Goal: Task Accomplishment & Management: Manage account settings

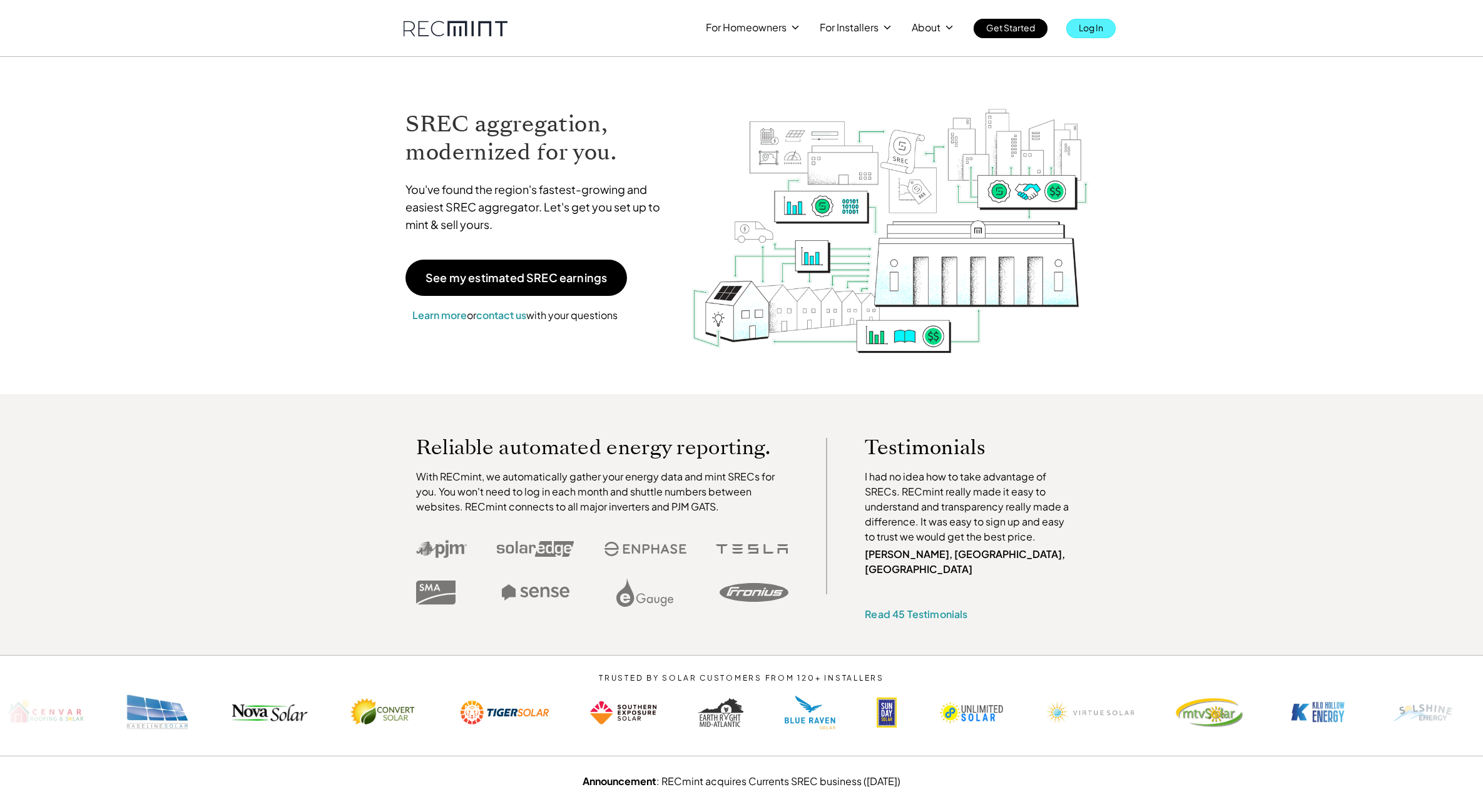
click at [1100, 28] on p "Log In" at bounding box center [1091, 27] width 25 height 17
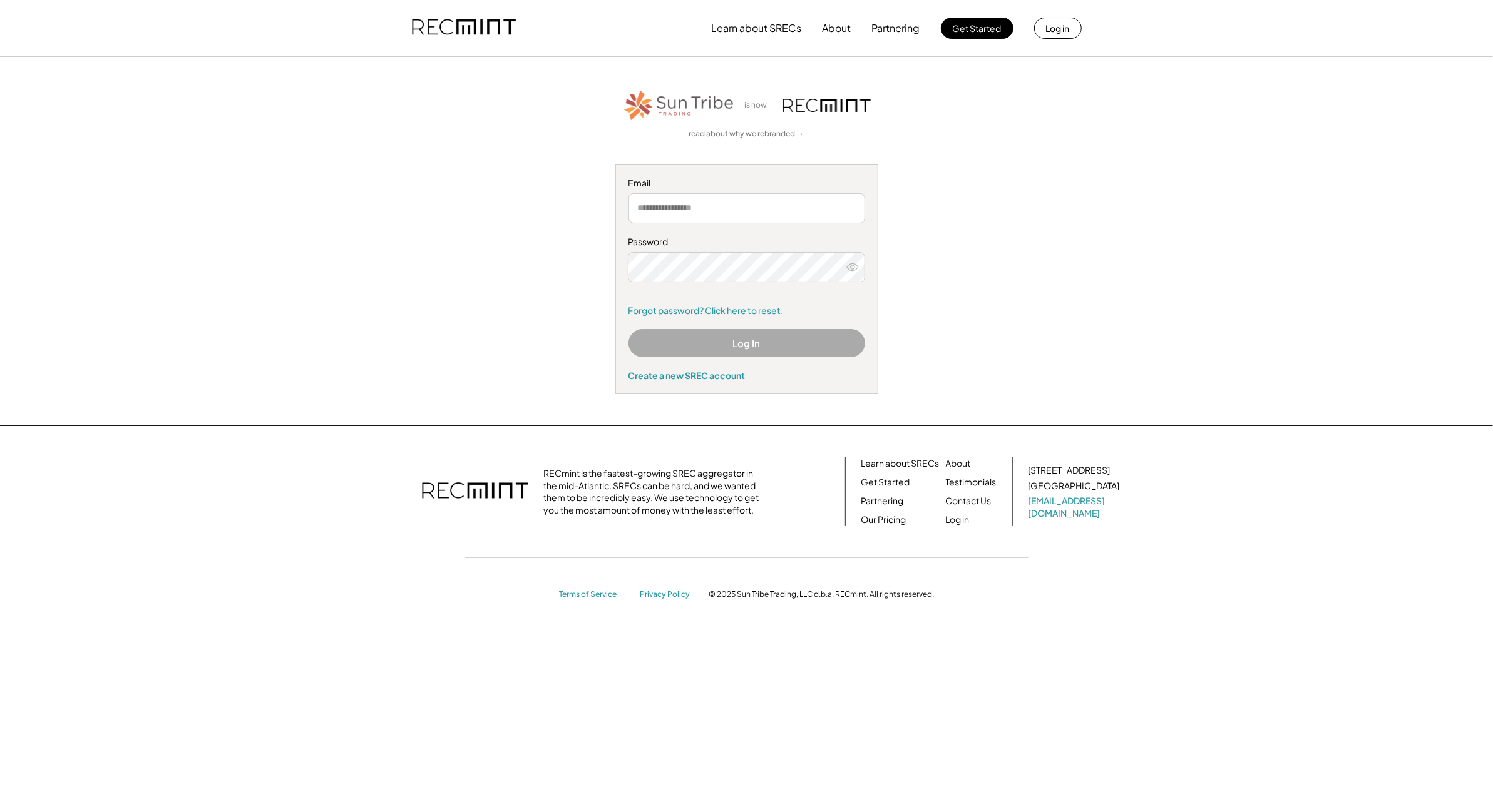
type input "**********"
click at [733, 341] on button "Log In" at bounding box center [746, 343] width 236 height 28
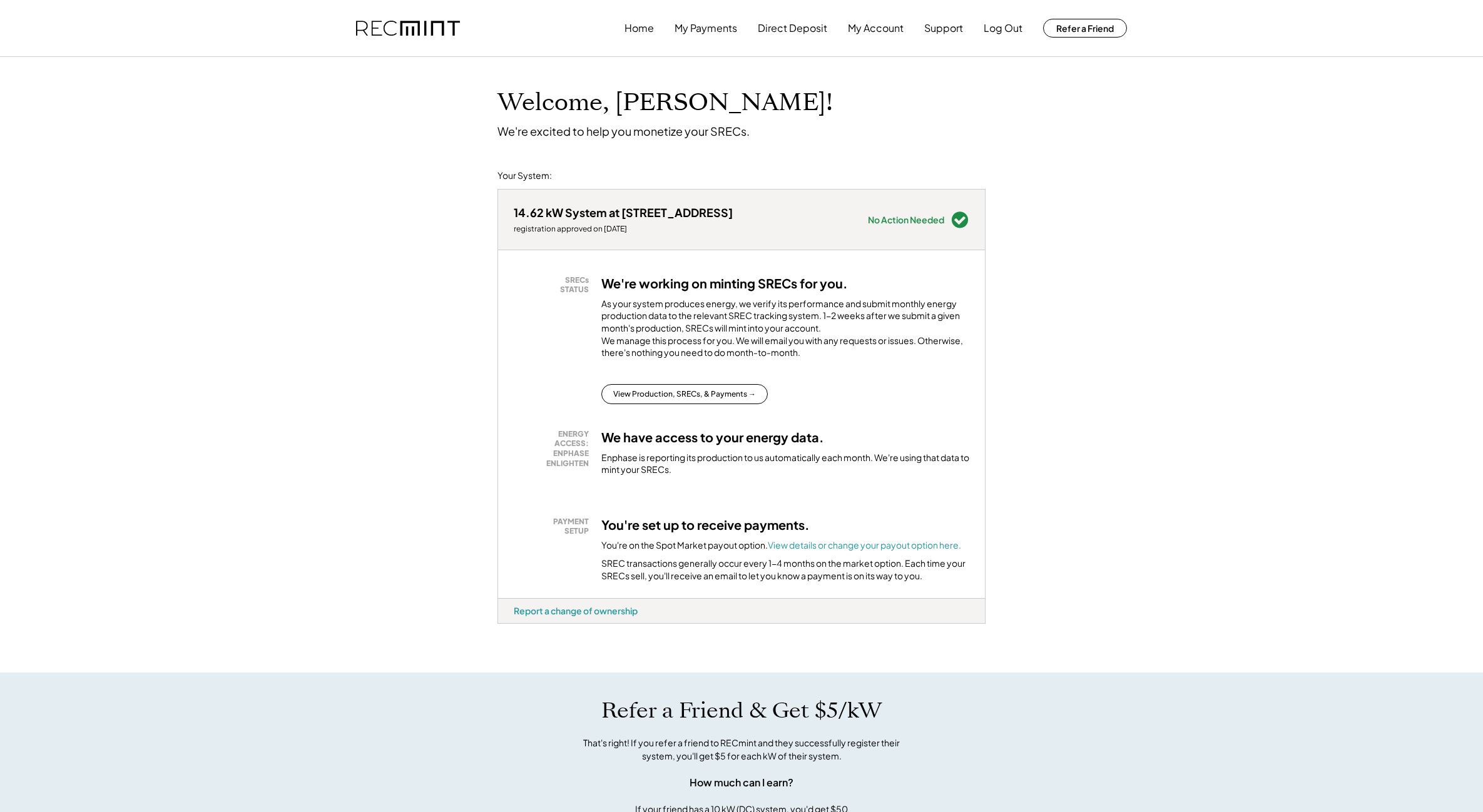
click at [381, 236] on div "Welcome, Natalie! We're excited to help you monetize your SRECs. Your System: 1…" at bounding box center [741, 668] width 1483 height 1223
click at [695, 25] on button "My Payments" at bounding box center [705, 27] width 62 height 25
click at [690, 404] on button "View Production, SRECs, & Payments →" at bounding box center [685, 394] width 166 height 20
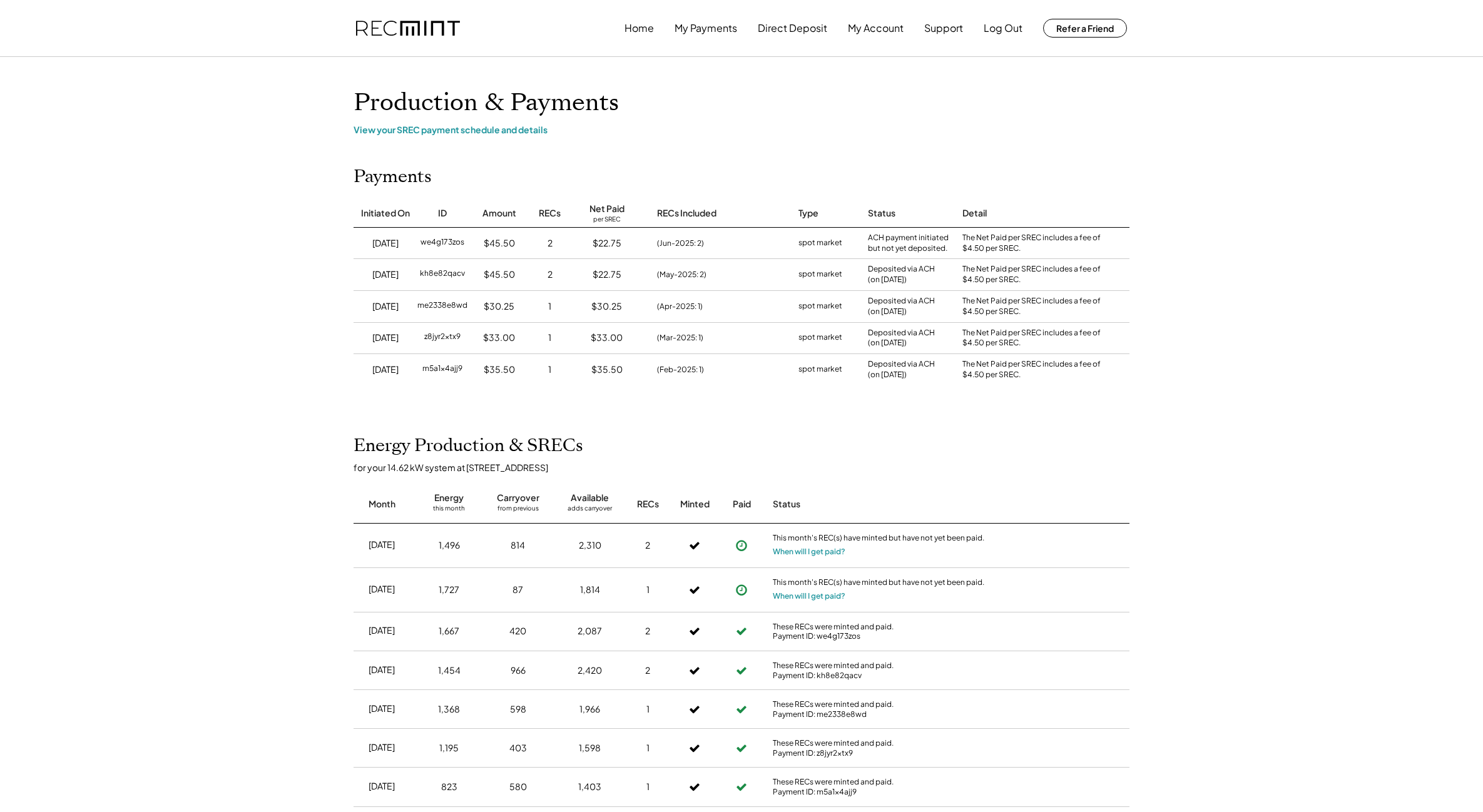
click at [1239, 326] on div "Home My Payments Direct Deposit My Account Support Log Out Refer a Friend Produ…" at bounding box center [741, 586] width 1483 height 1172
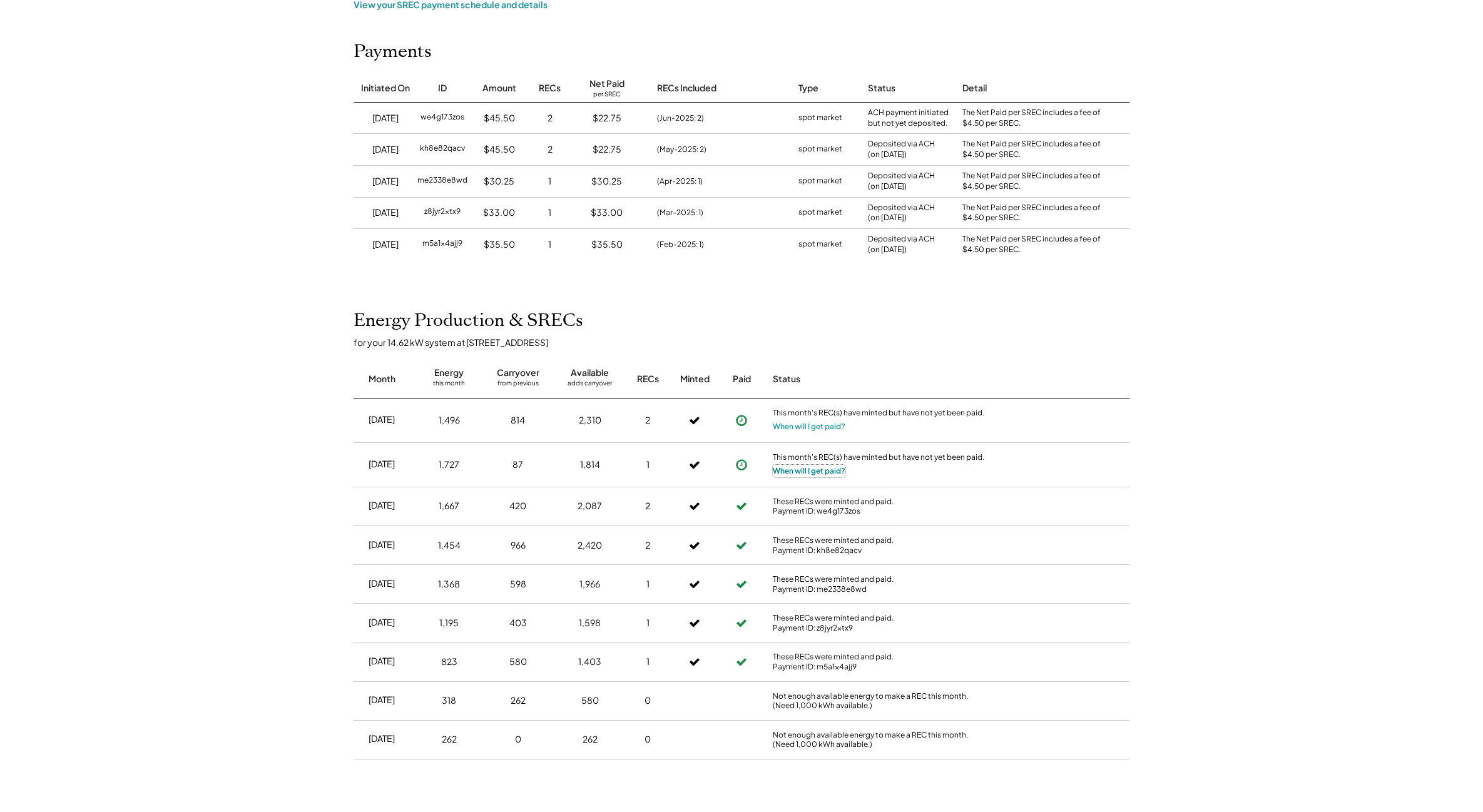
click at [789, 469] on button "When will I get paid?" at bounding box center [809, 471] width 73 height 13
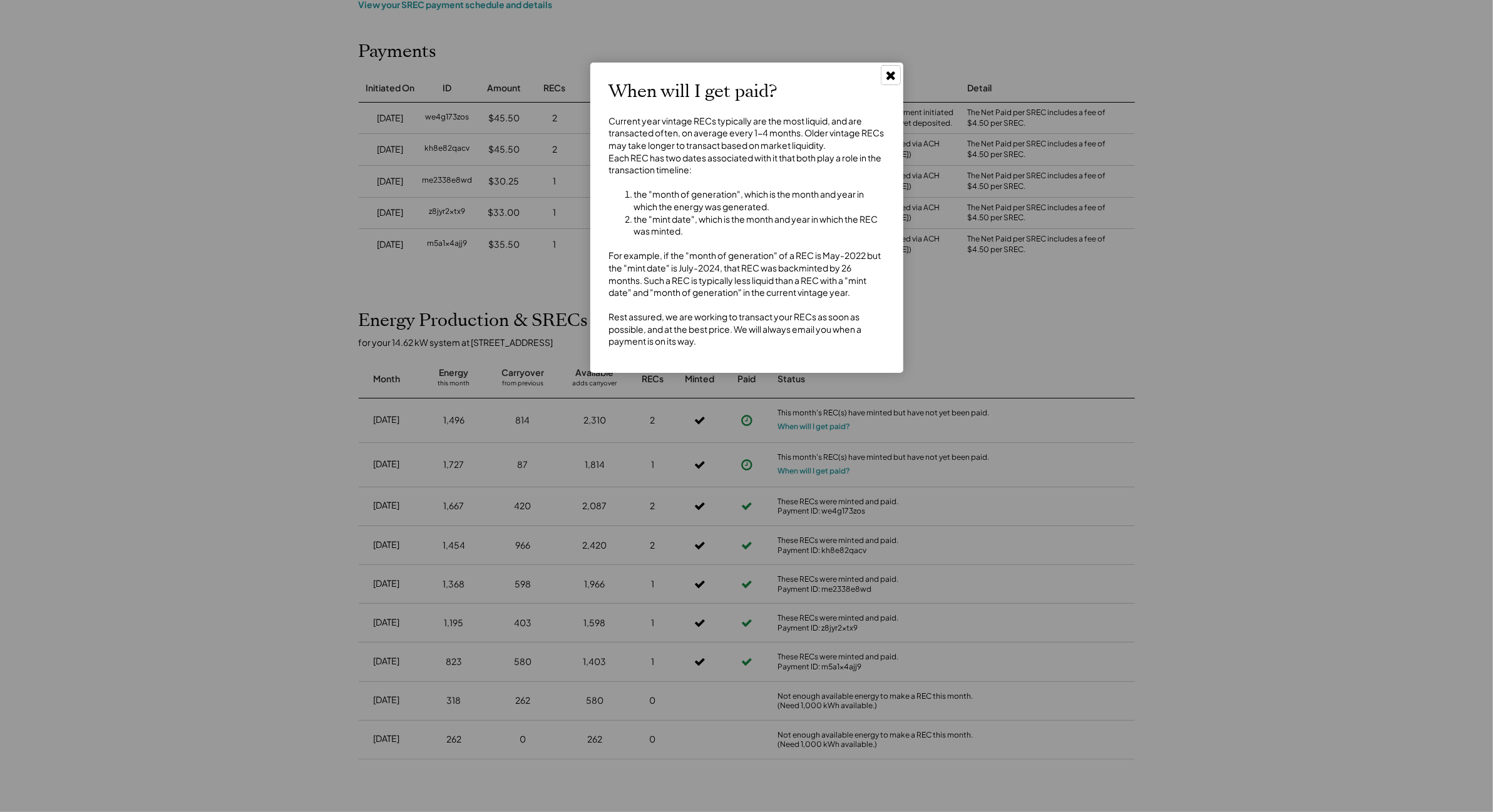
click at [886, 78] on icon at bounding box center [890, 74] width 13 height 13
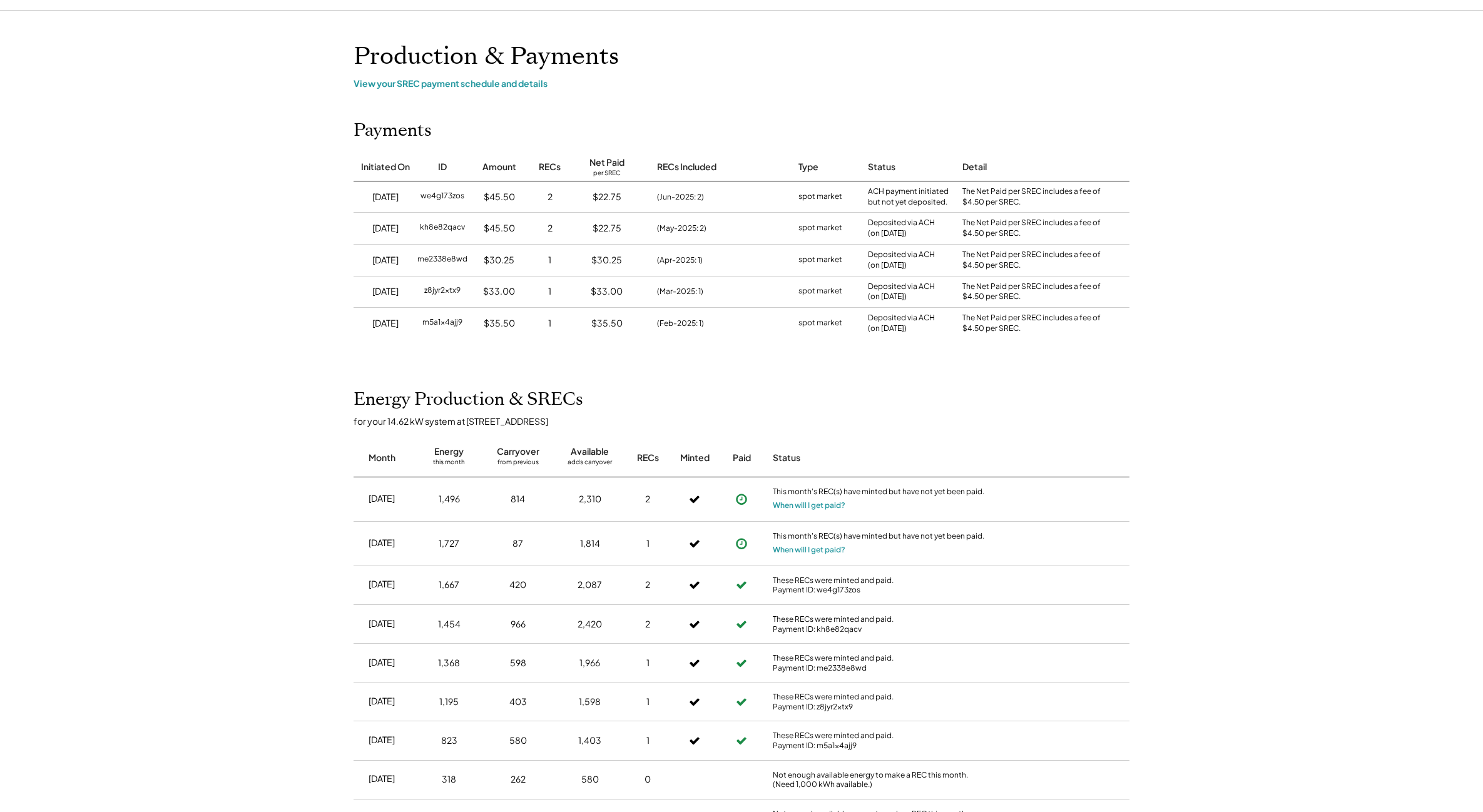
scroll to position [0, 0]
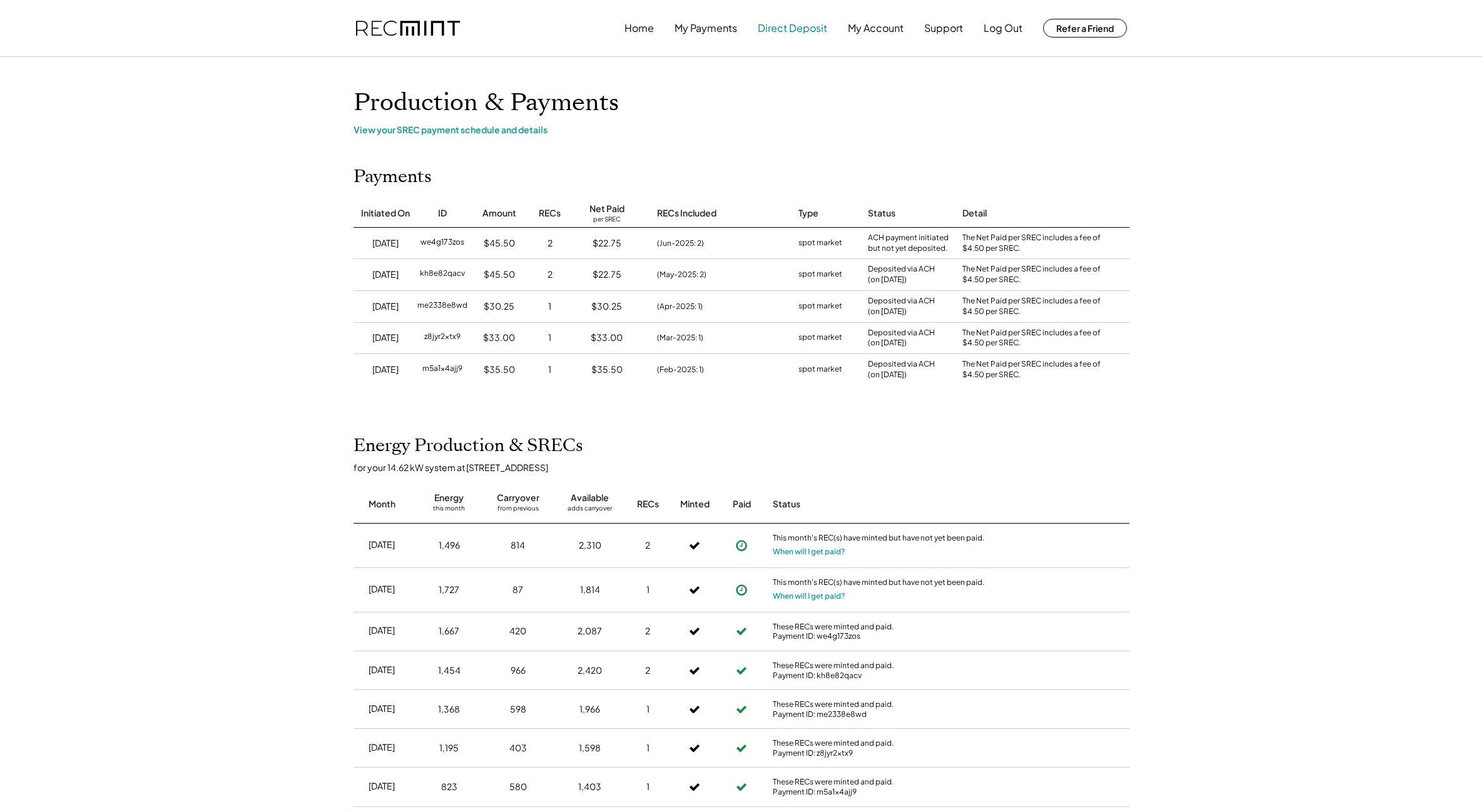
click at [791, 28] on button "Direct Deposit" at bounding box center [792, 27] width 69 height 25
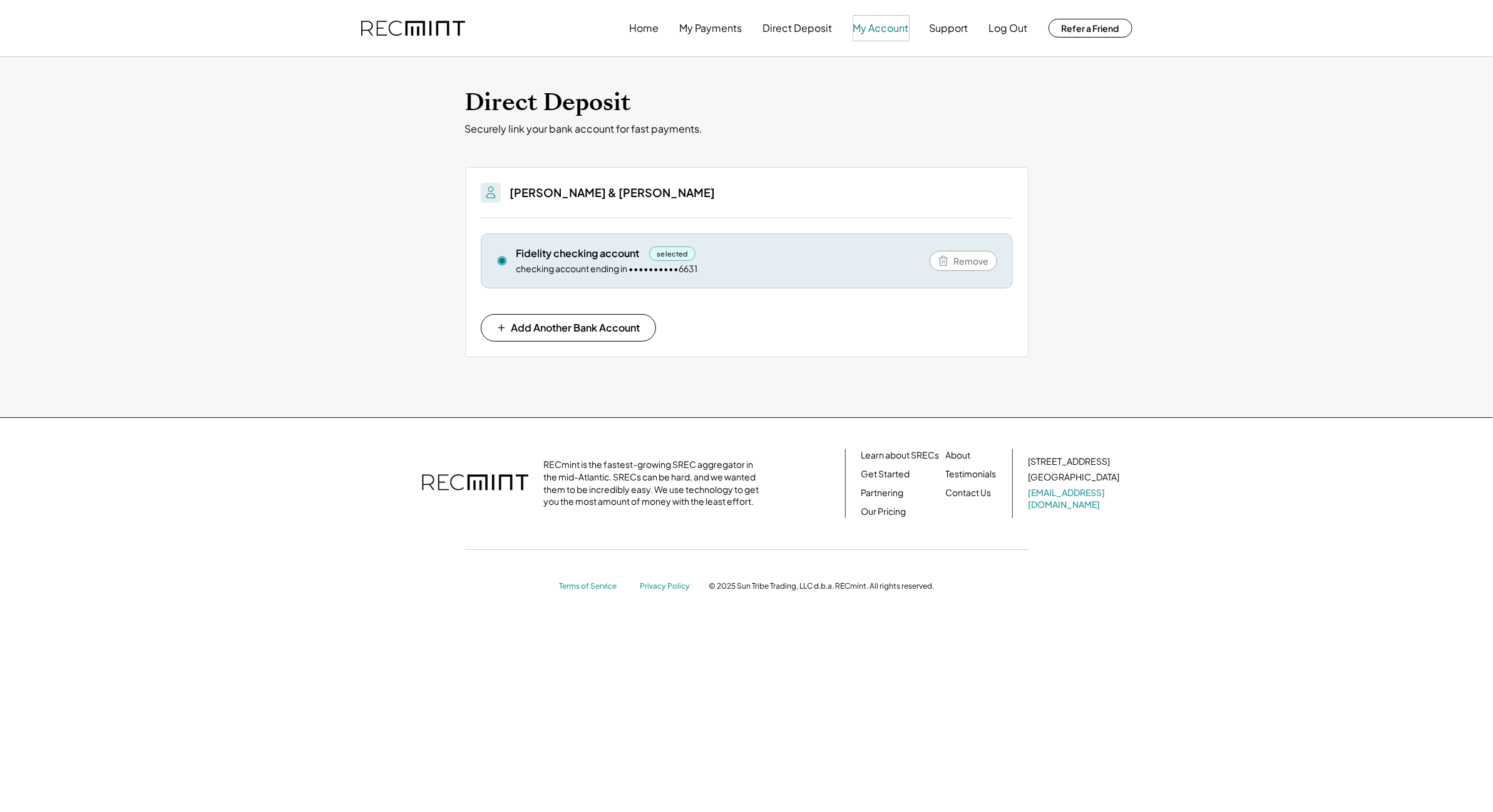
click at [883, 27] on button "My Account" at bounding box center [881, 27] width 56 height 25
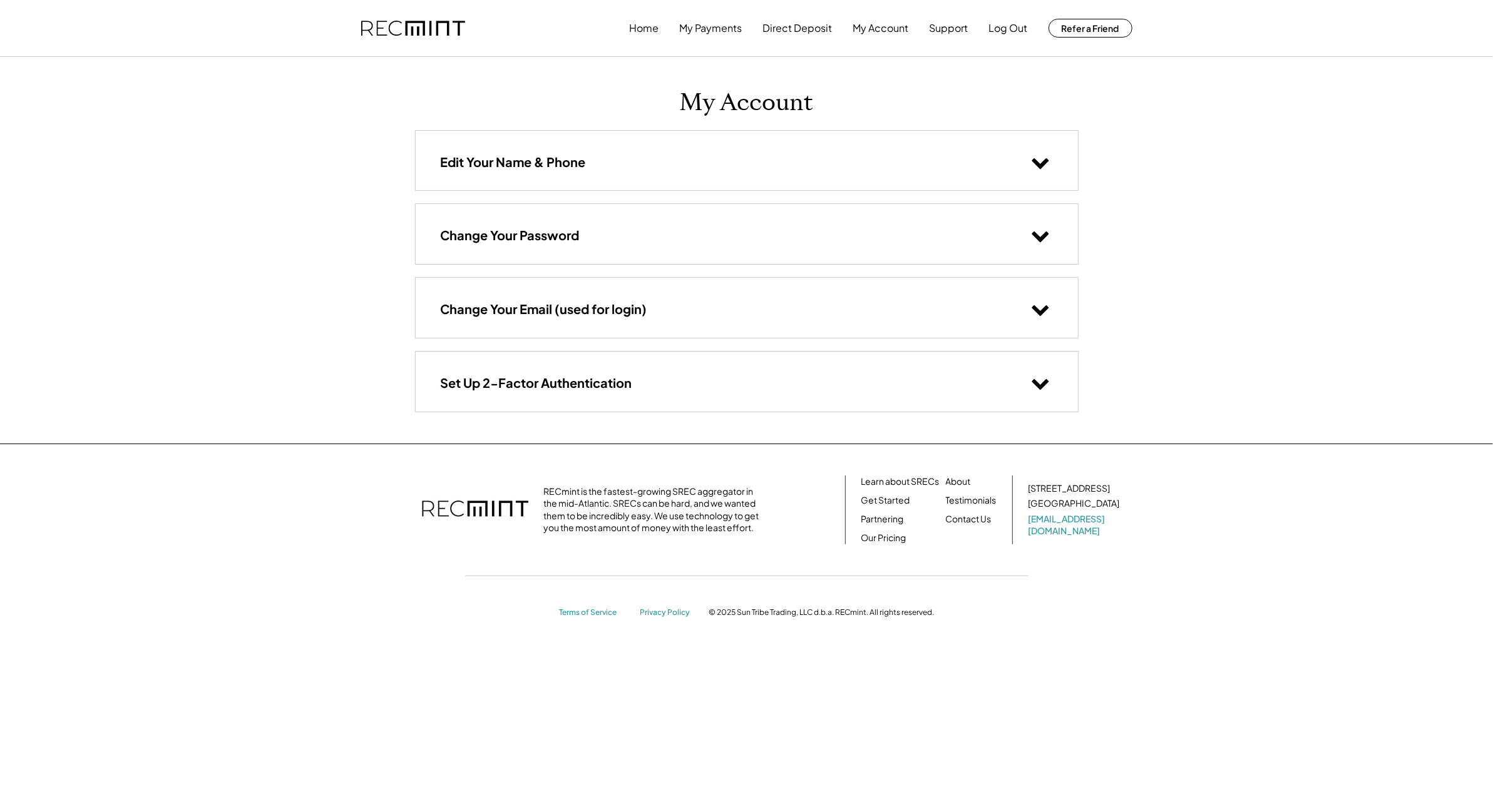
click at [1047, 381] on use at bounding box center [1040, 384] width 17 height 10
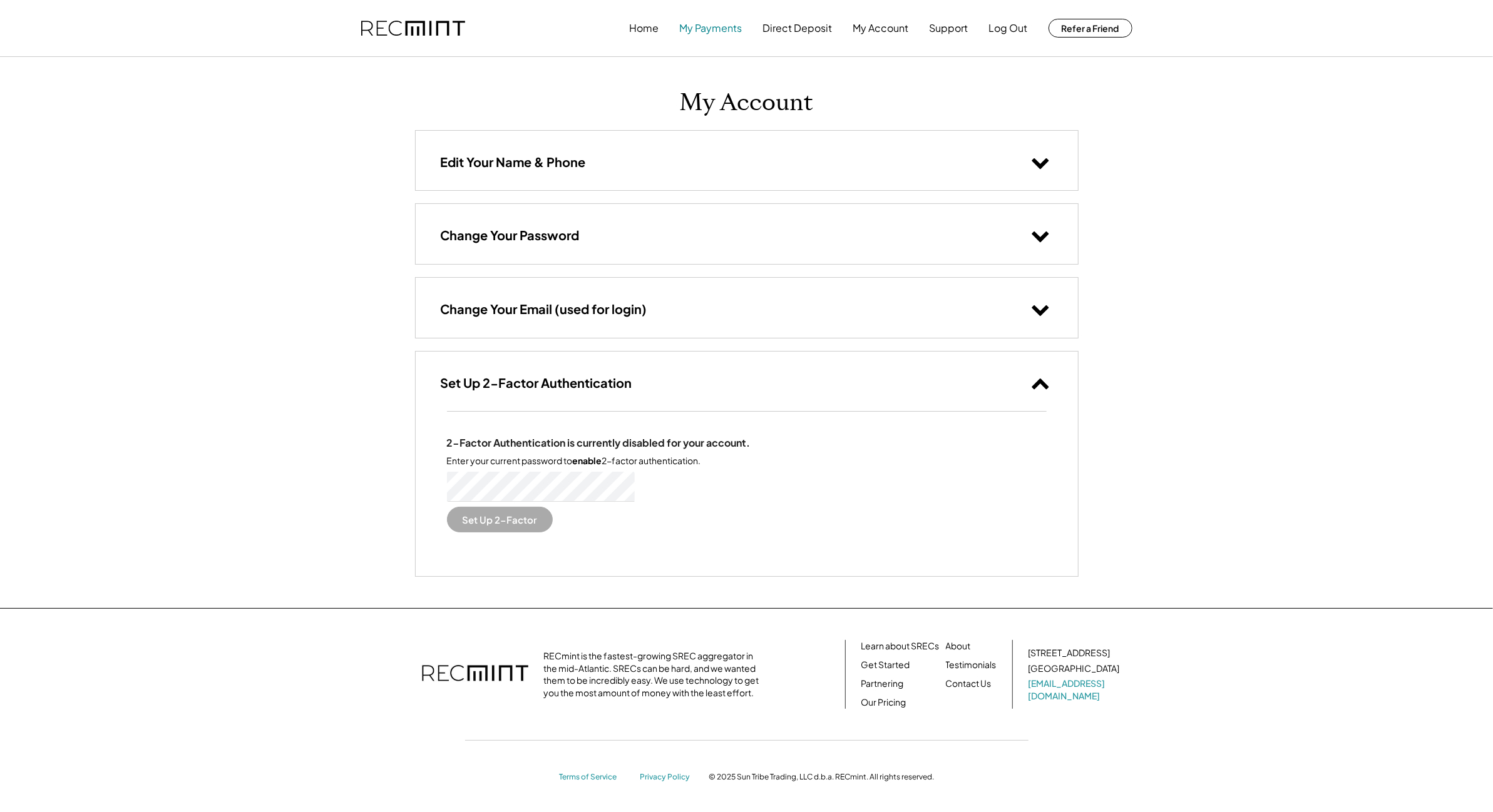
click at [704, 26] on button "My Payments" at bounding box center [711, 27] width 62 height 25
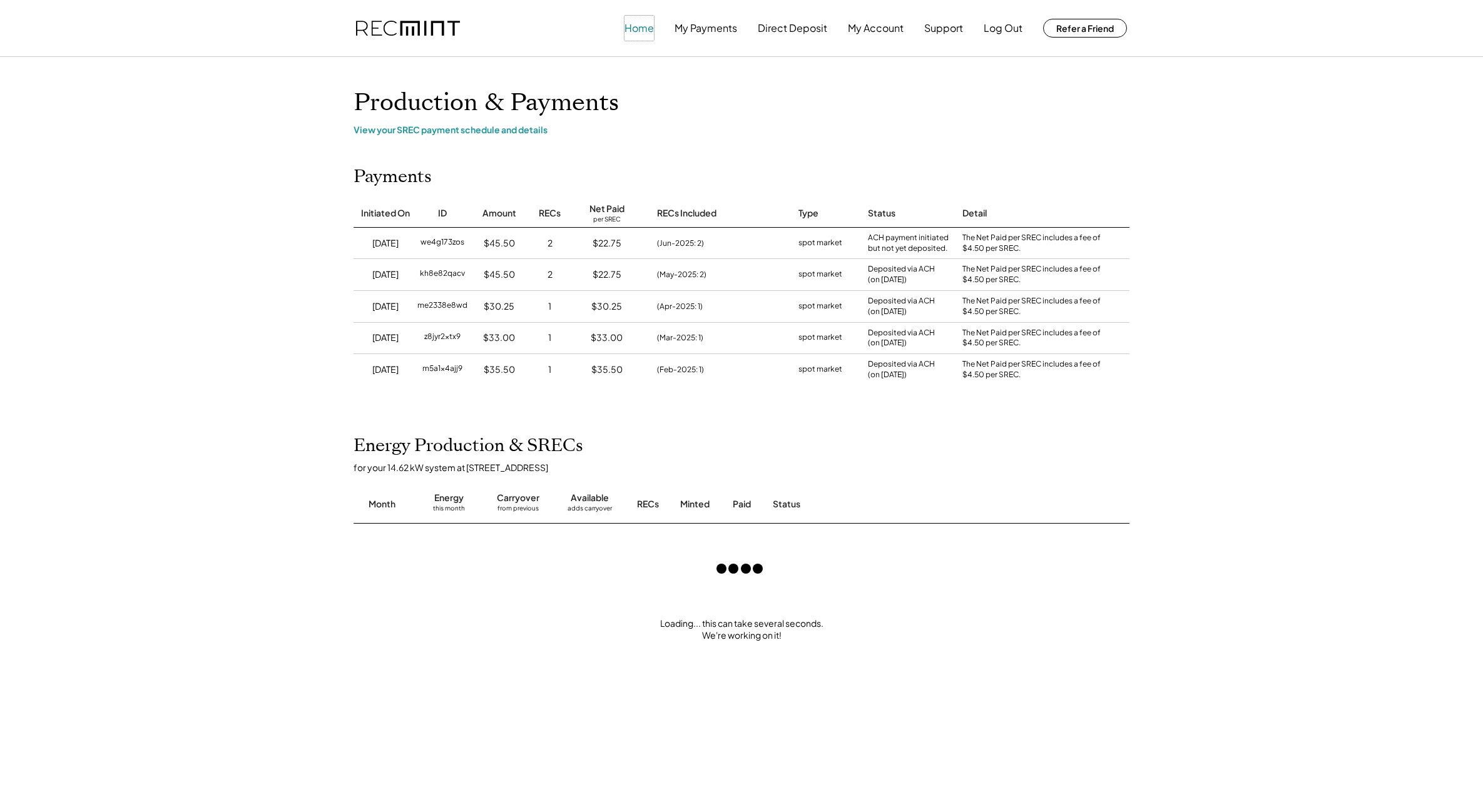
click at [649, 29] on button "Home" at bounding box center [639, 27] width 29 height 25
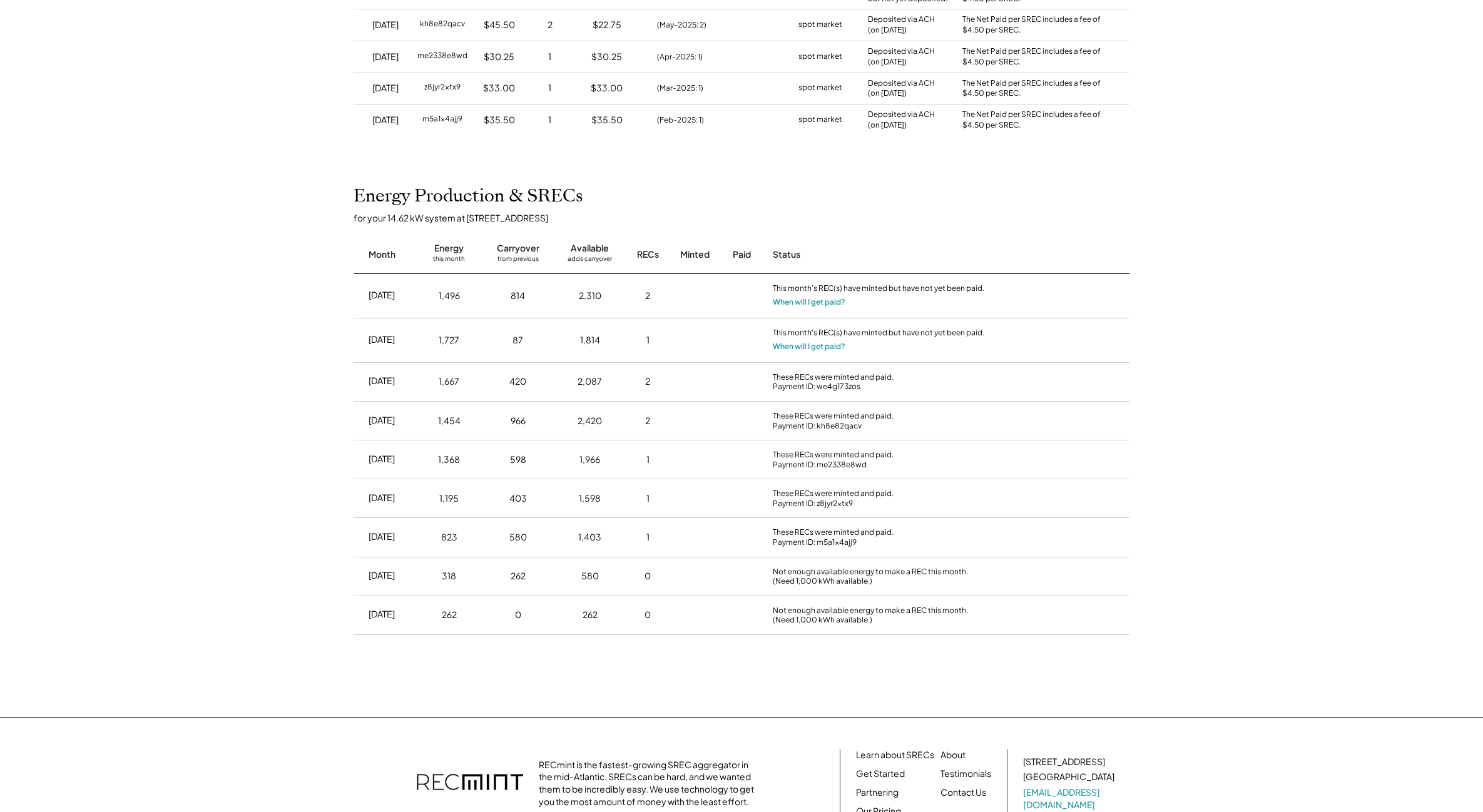
scroll to position [250, 0]
